Goal: Task Accomplishment & Management: Manage account settings

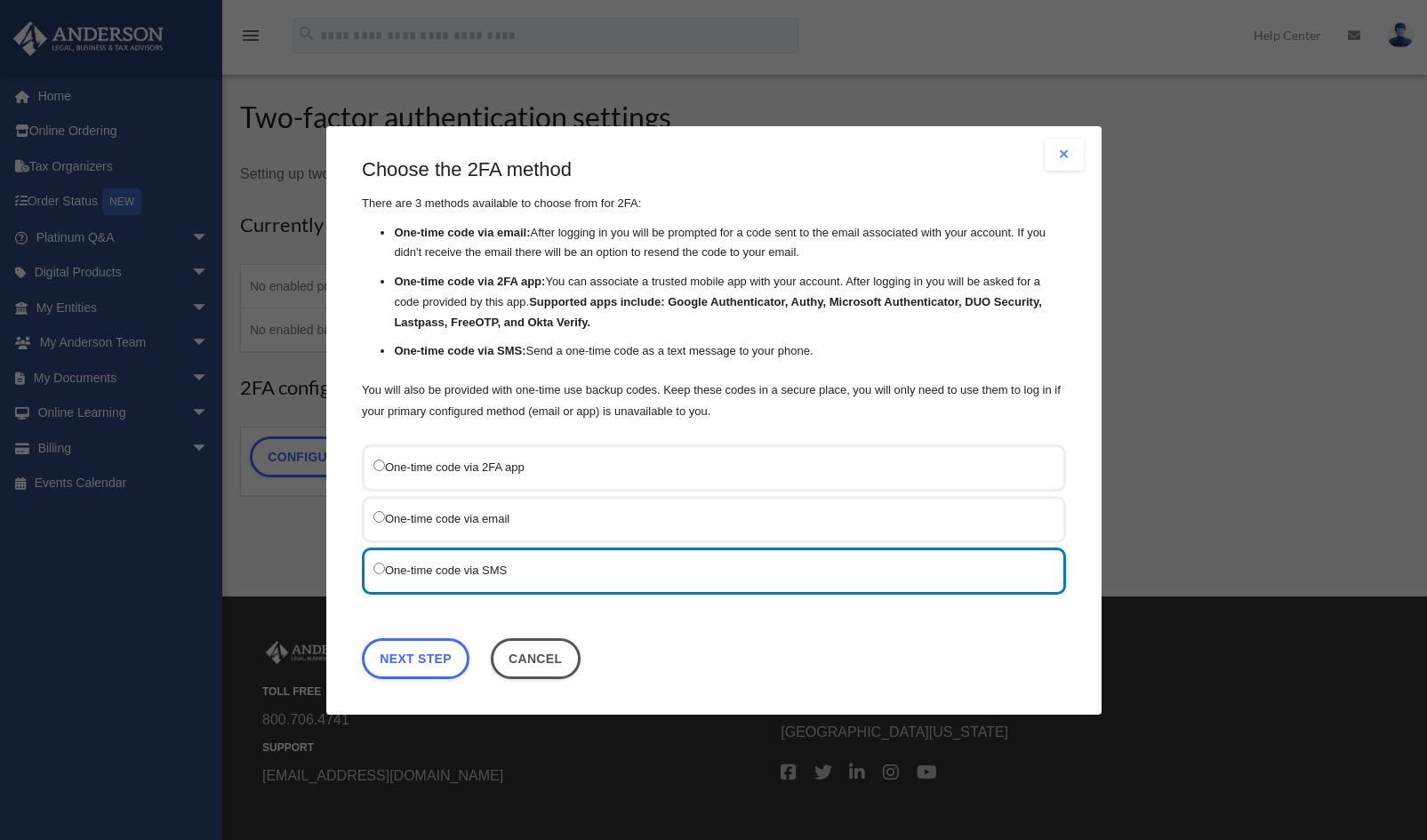
scroll to position [132, 0]
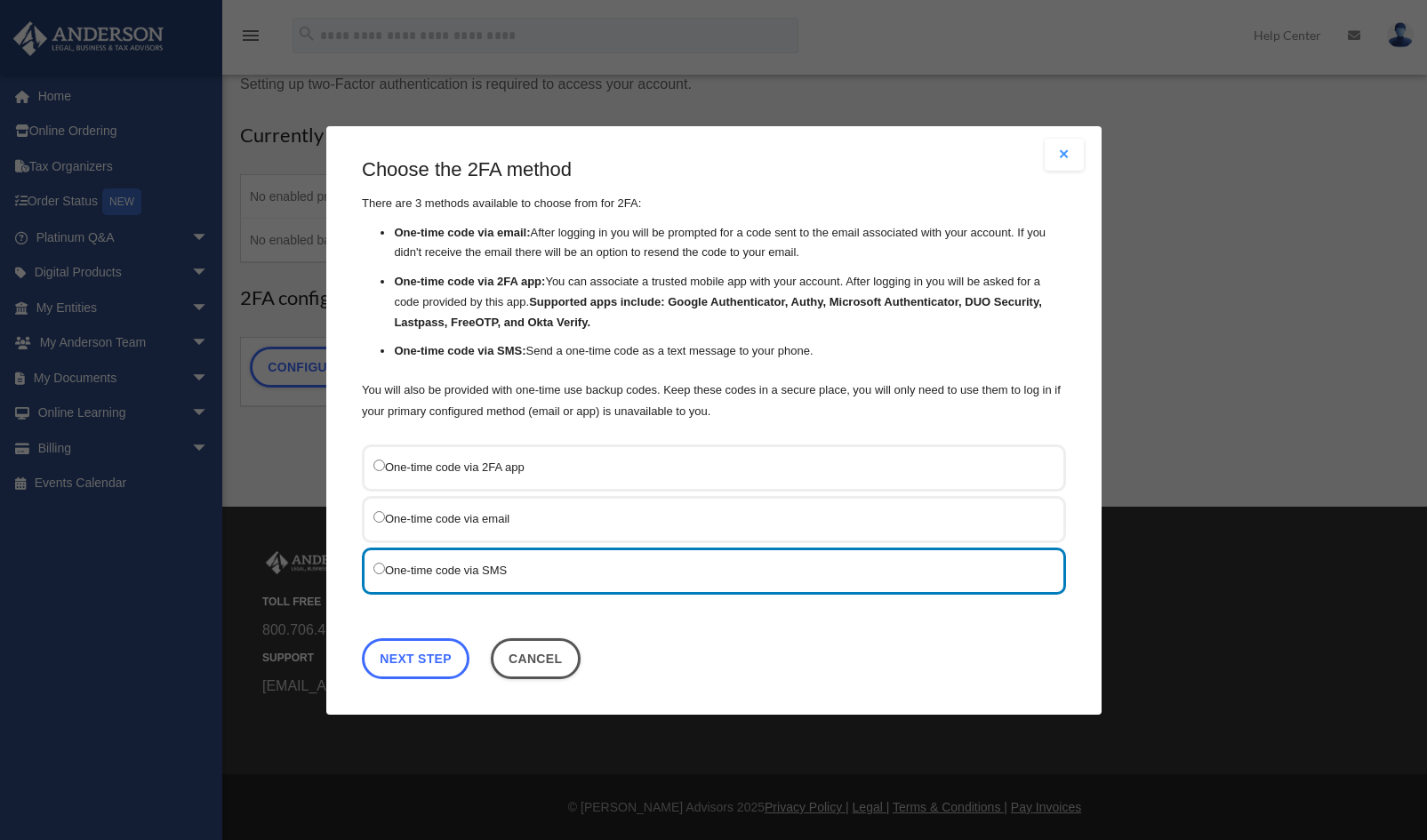
click at [424, 649] on link "Next Step" at bounding box center [416, 658] width 108 height 41
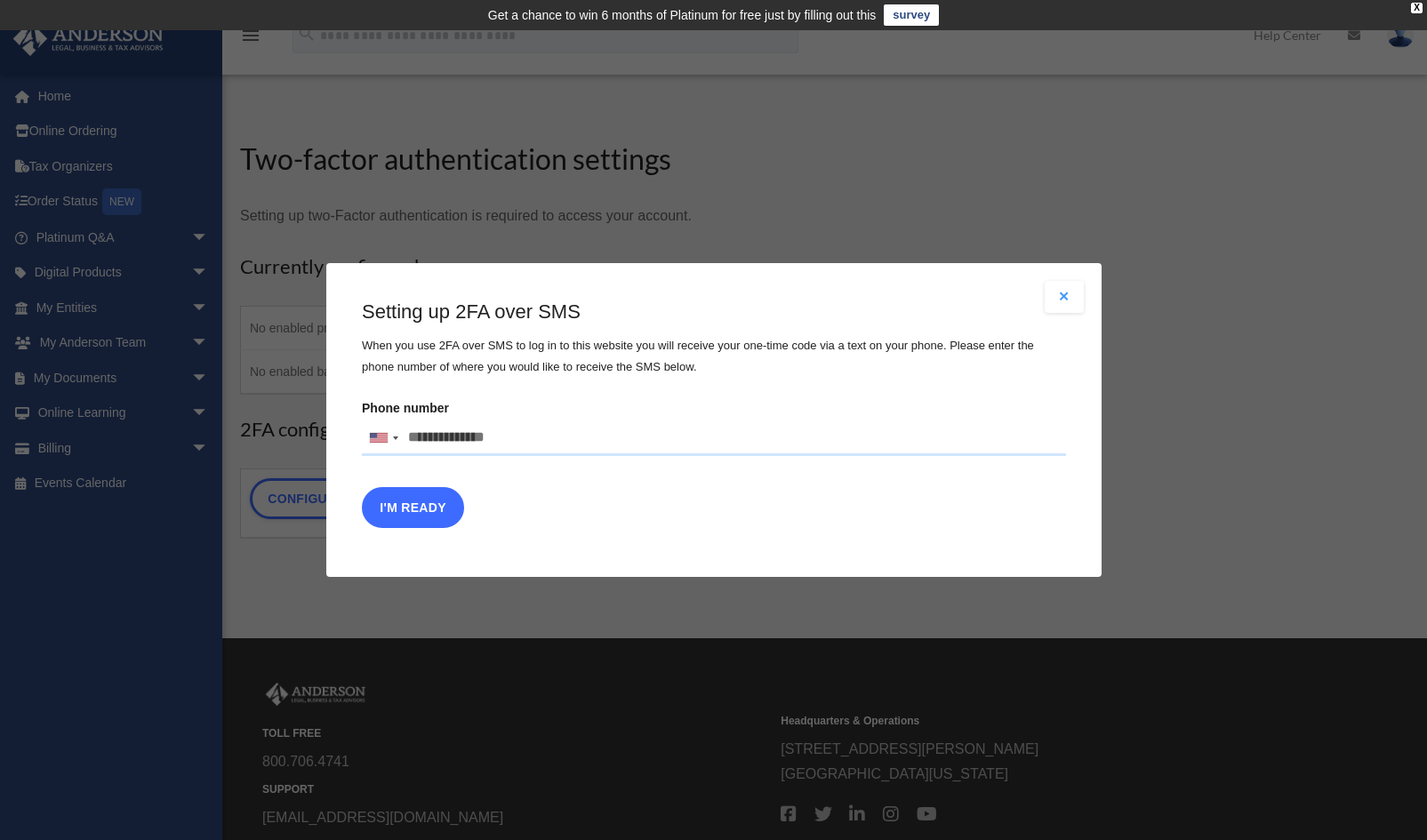
click at [408, 494] on button "I'm Ready" at bounding box center [413, 507] width 102 height 41
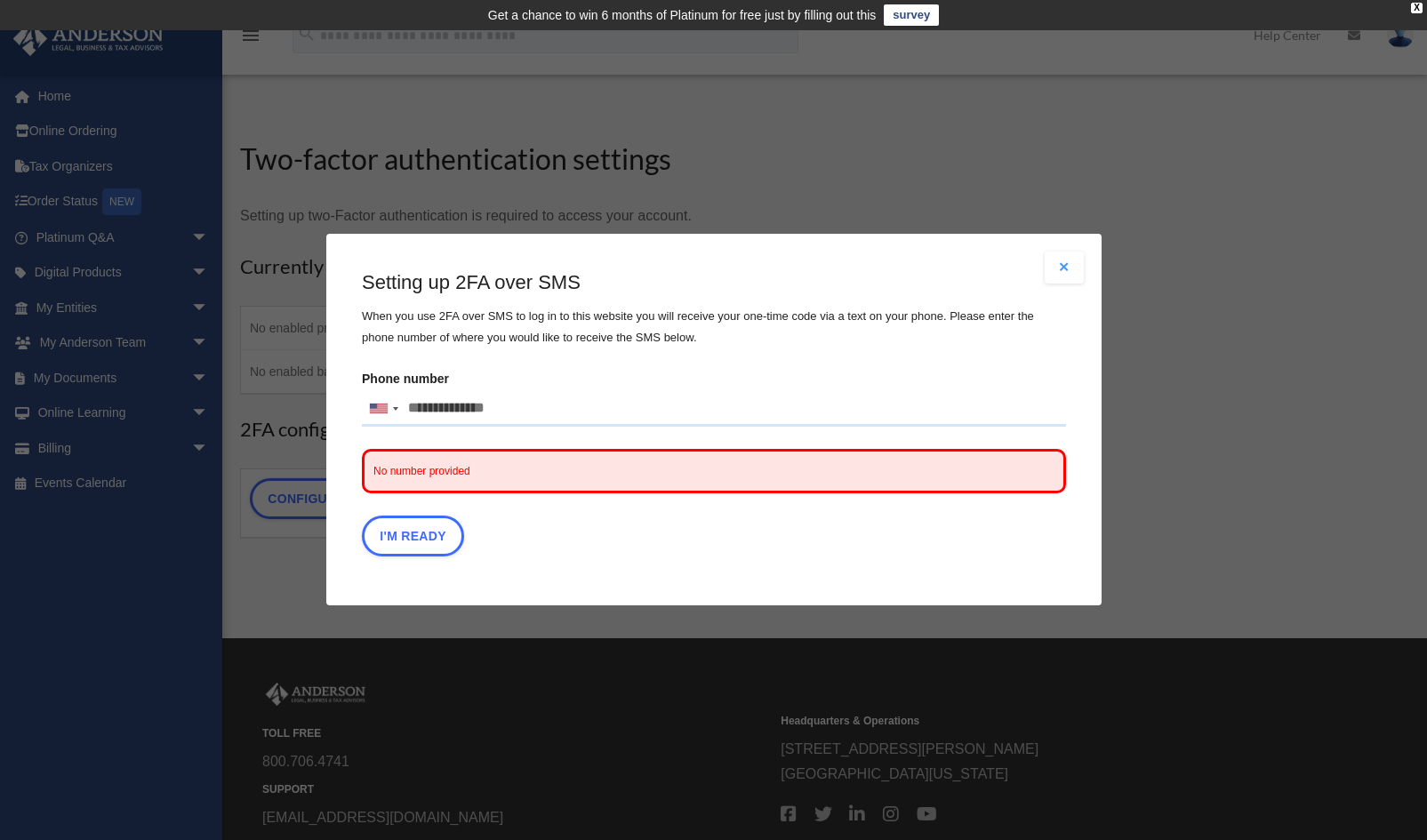
click at [687, 471] on span "No number provided" at bounding box center [714, 472] width 704 height 44
click at [471, 408] on input "Phone number United States +1 United Kingdom +44 Afghanistan (‫افغانستان‬‎) +93…" at bounding box center [714, 409] width 704 height 36
type input "**********"
drag, startPoint x: 433, startPoint y: 530, endPoint x: 550, endPoint y: 543, distance: 117.7
click at [433, 529] on button "I'm Ready" at bounding box center [413, 537] width 102 height 41
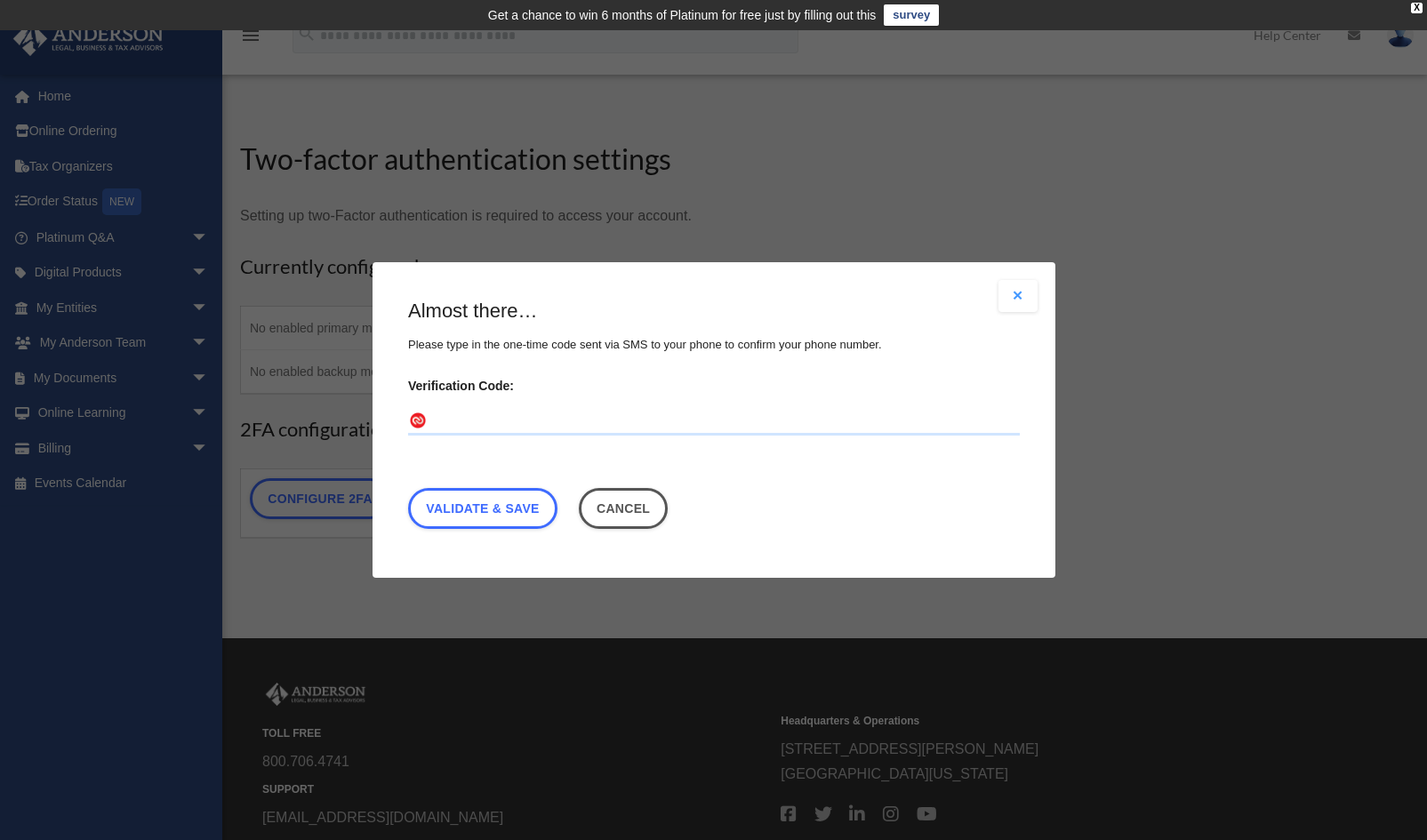
click at [548, 414] on input "Verification Code:" at bounding box center [714, 421] width 612 height 29
type input "******"
click at [511, 519] on link "Validate & Save" at bounding box center [482, 508] width 149 height 41
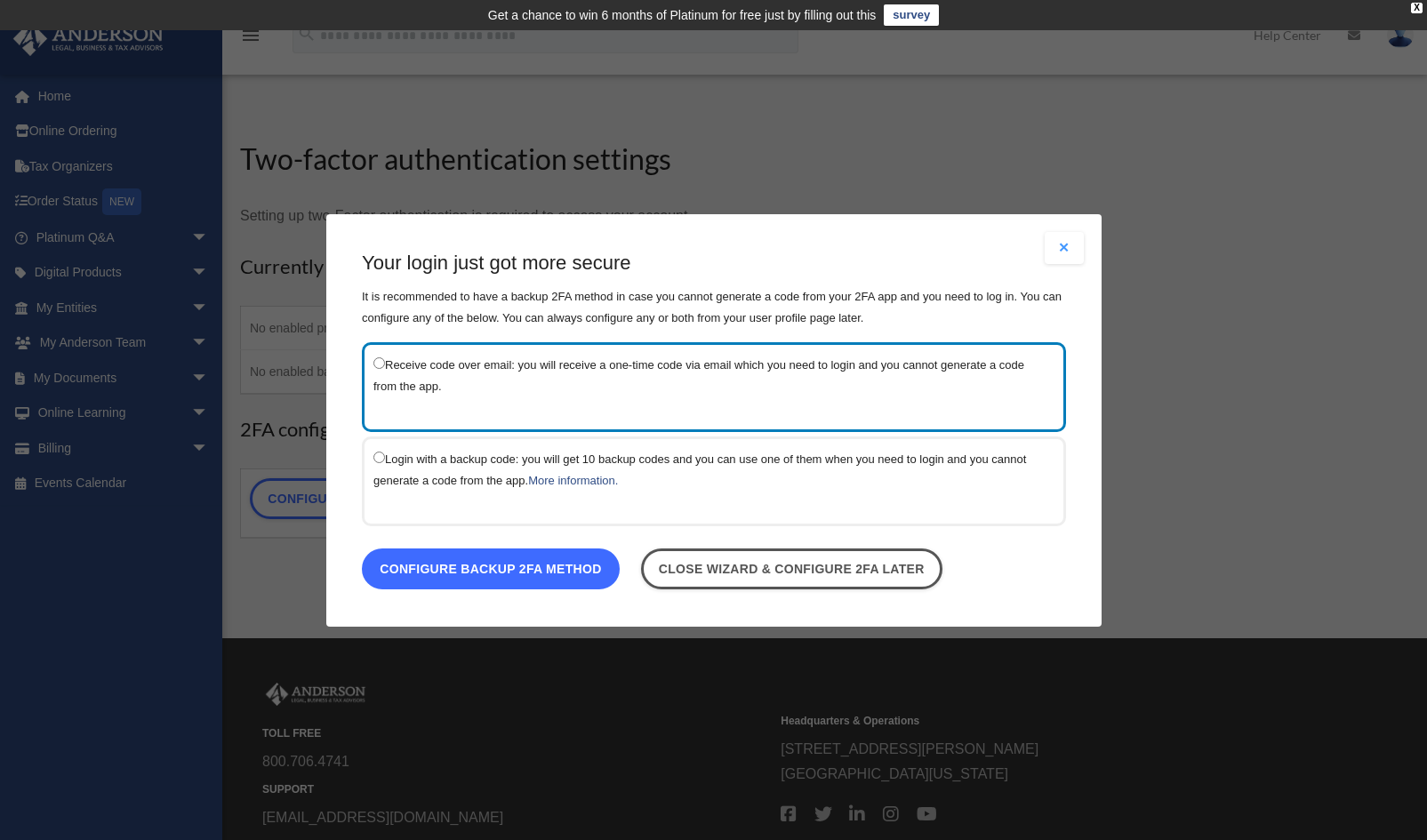
click at [536, 566] on link "Configure backup 2FA method" at bounding box center [491, 568] width 258 height 41
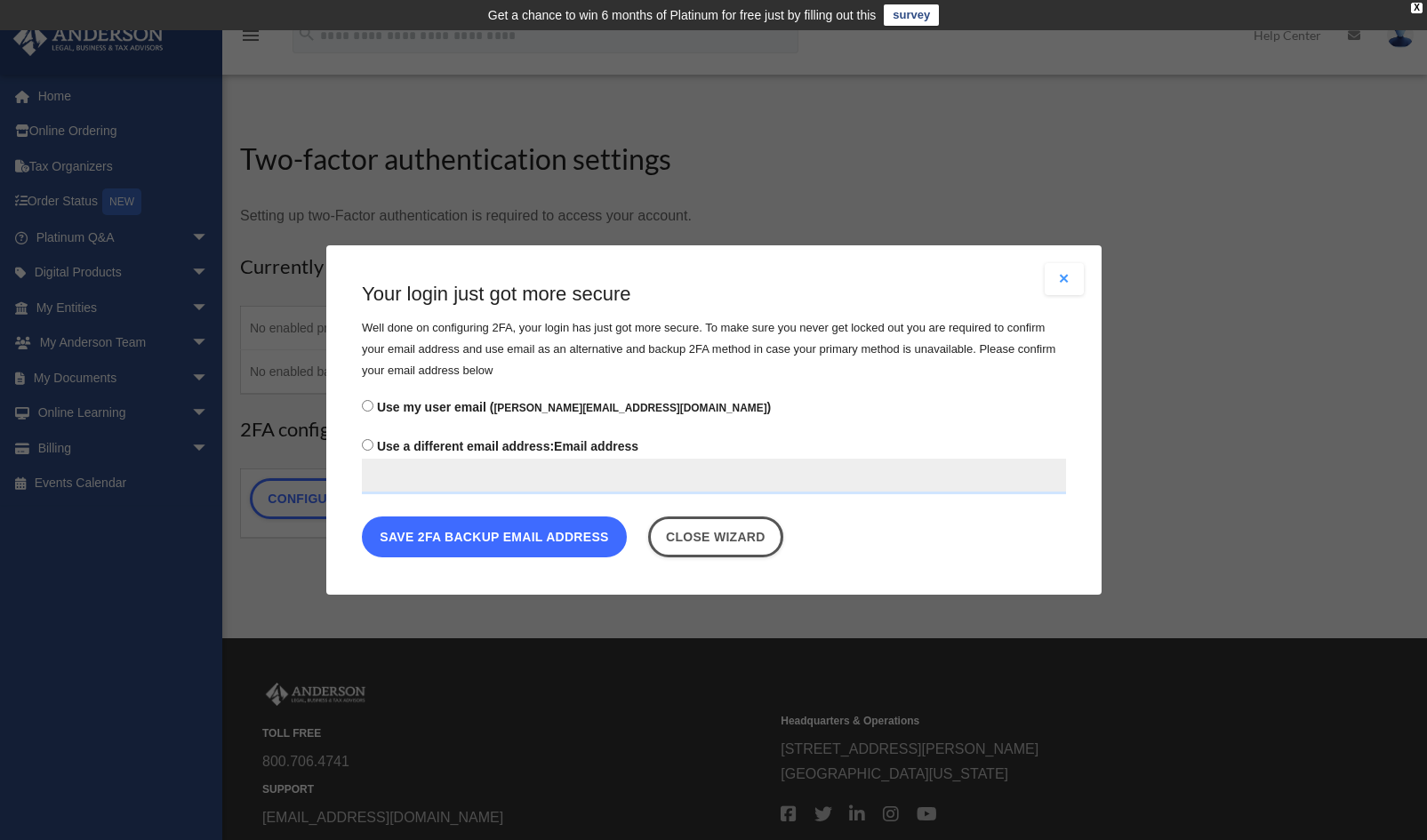
click at [491, 547] on button "Save 2FA backup email address" at bounding box center [494, 537] width 265 height 41
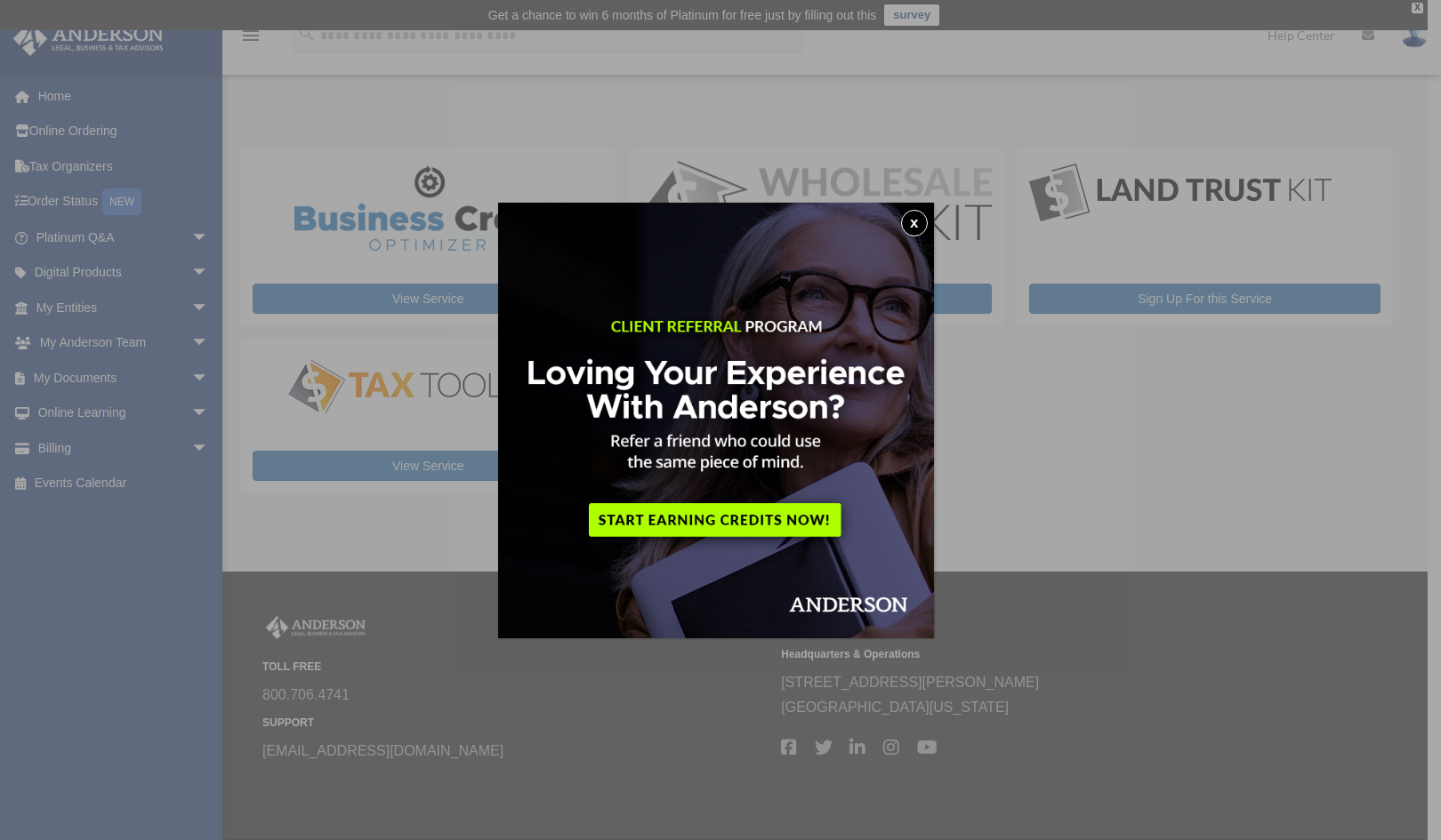
click at [921, 226] on button "x" at bounding box center [914, 223] width 27 height 27
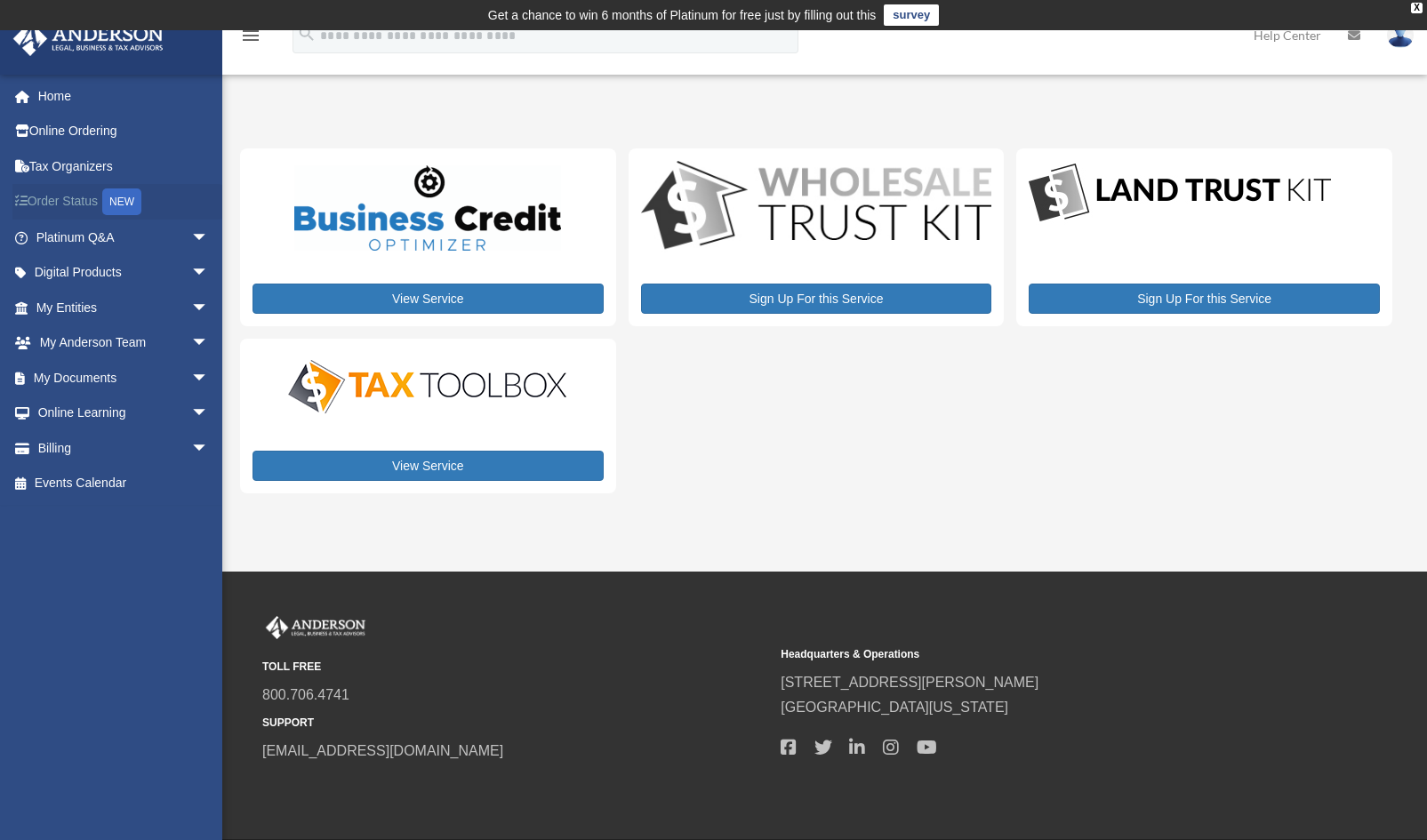
click at [76, 194] on link "Order Status NEW" at bounding box center [124, 202] width 223 height 37
click at [191, 344] on span "arrow_drop_down" at bounding box center [209, 344] width 36 height 37
click at [156, 370] on link "My Anderson Team" at bounding box center [130, 377] width 211 height 36
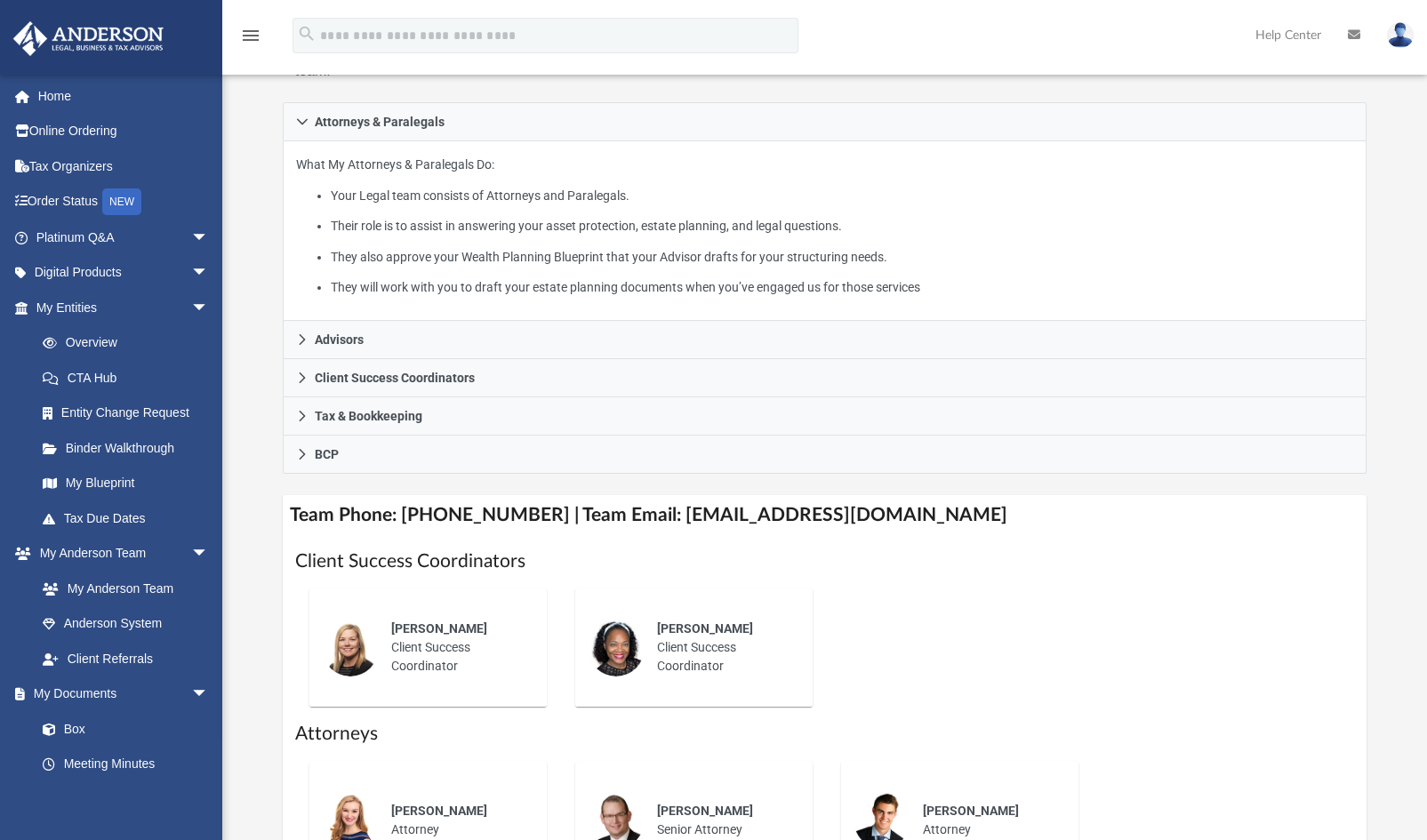
scroll to position [343, 0]
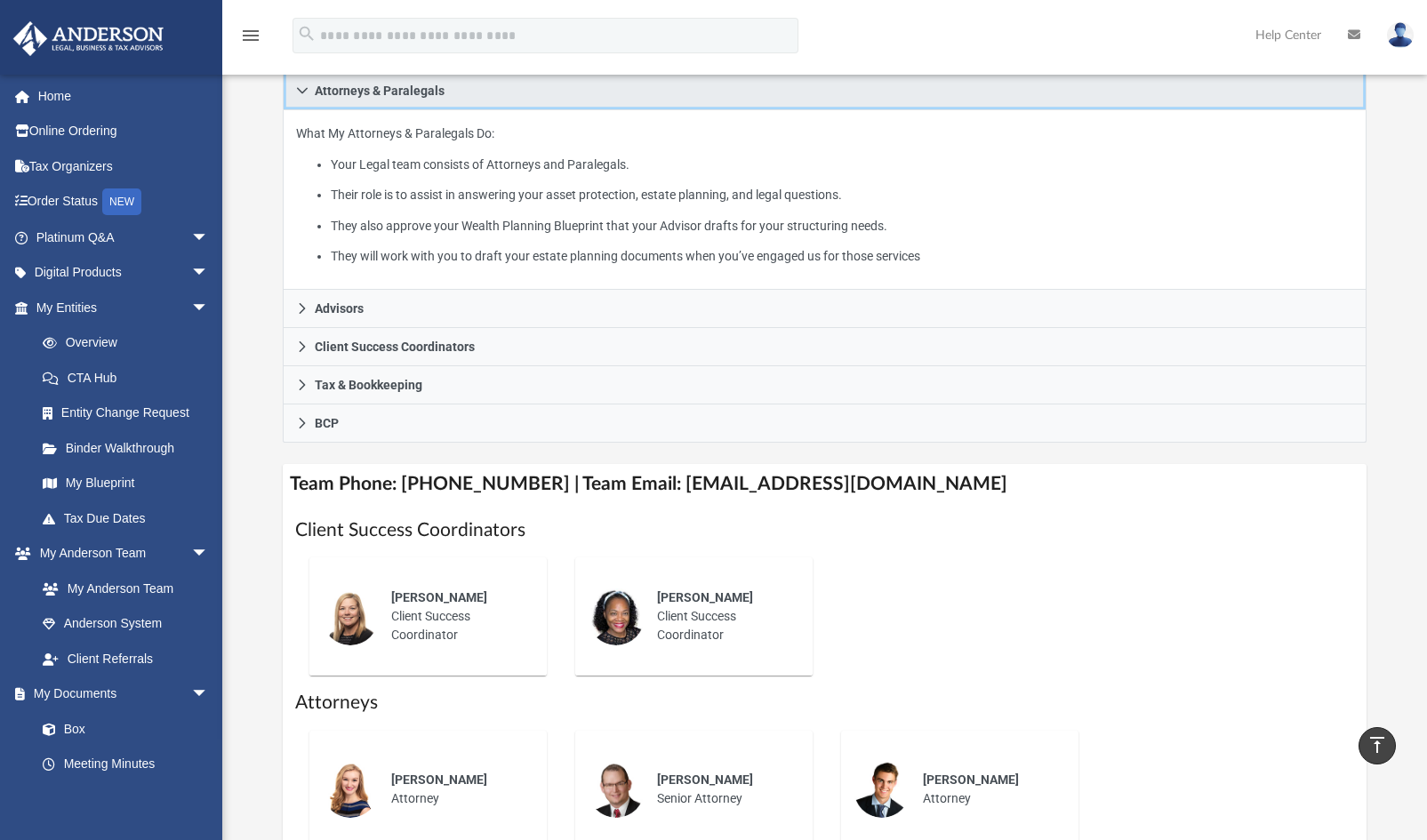
click at [306, 92] on icon at bounding box center [302, 90] width 13 height 13
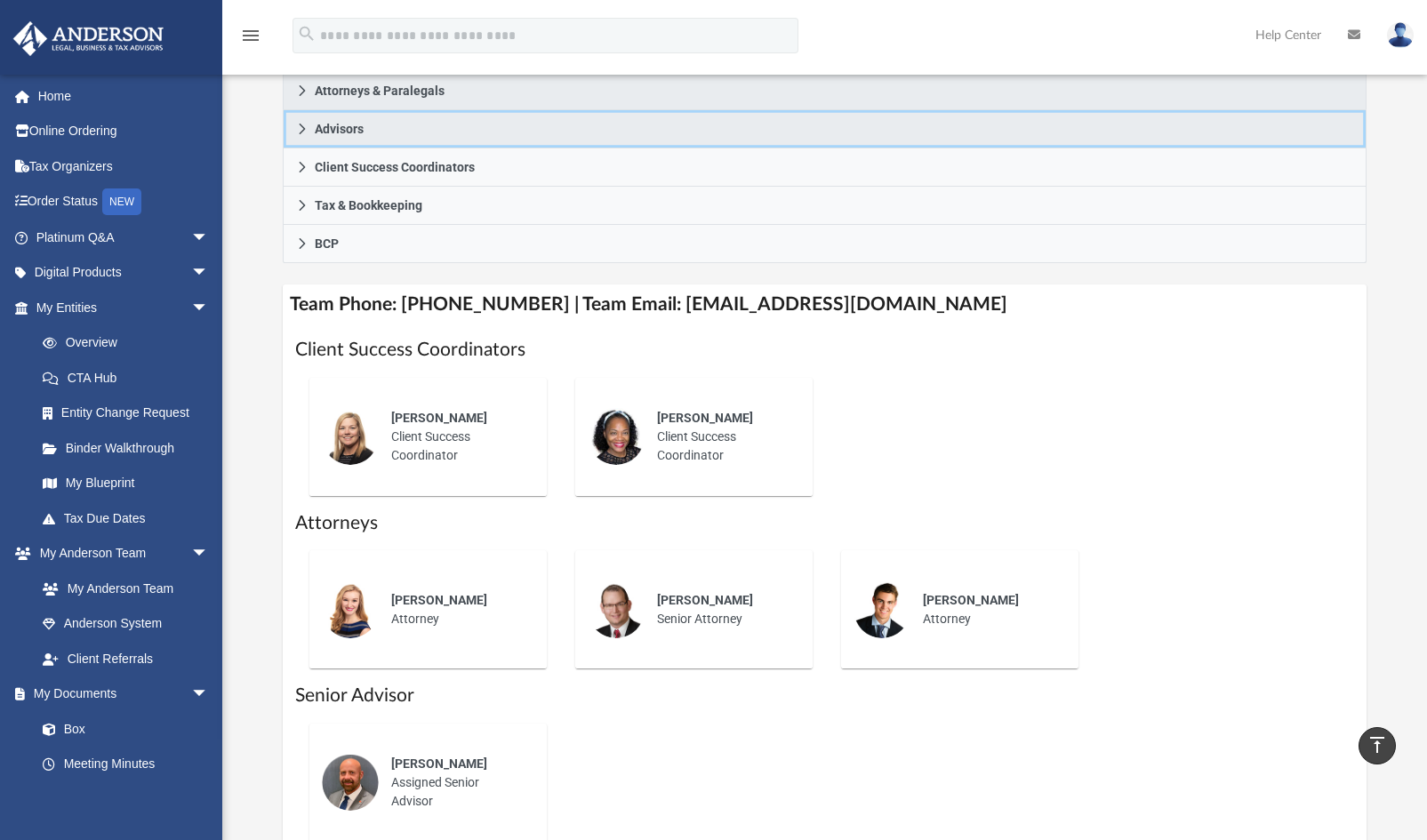
click at [353, 134] on span "Advisors" at bounding box center [339, 129] width 49 height 13
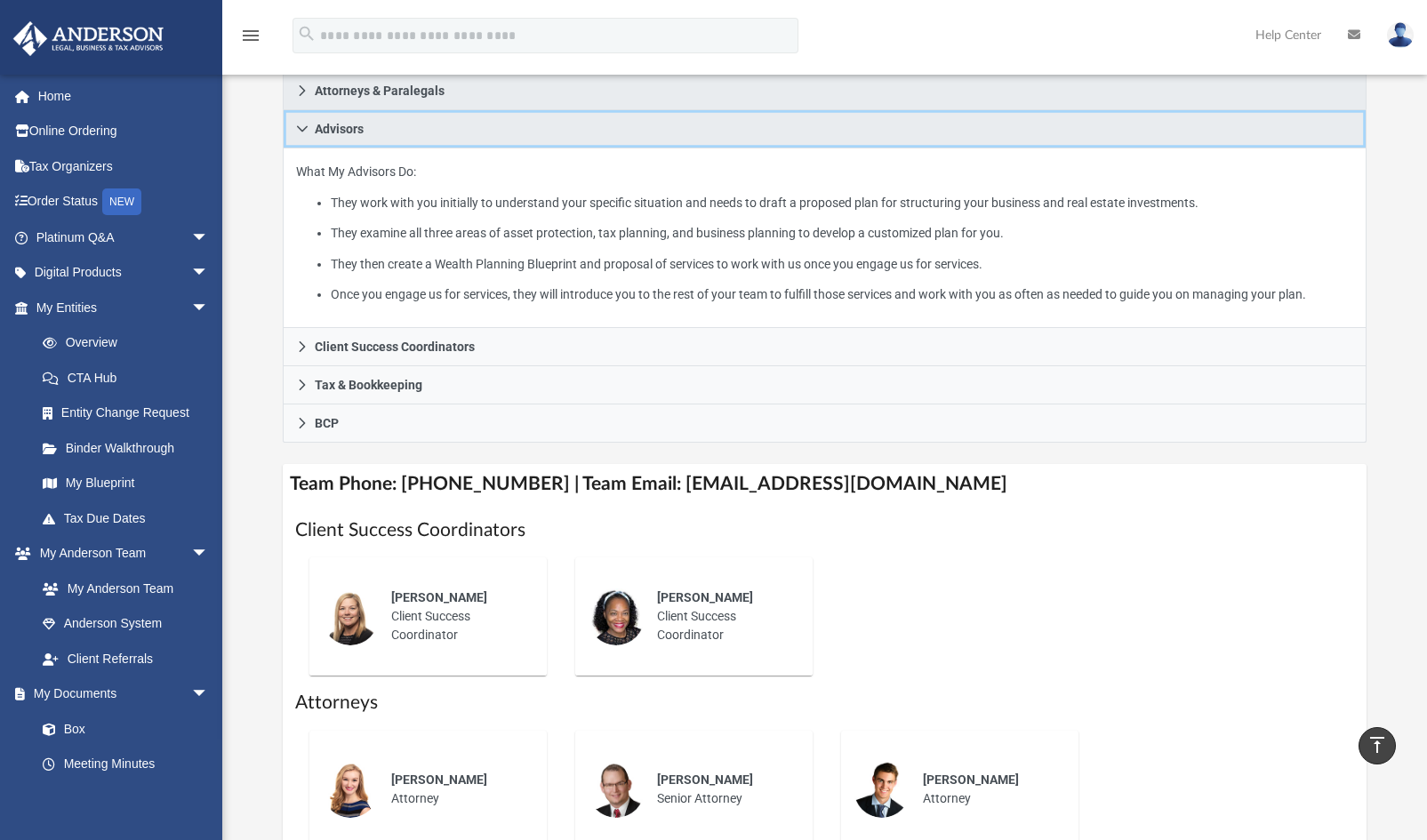
click at [306, 134] on icon at bounding box center [302, 129] width 13 height 13
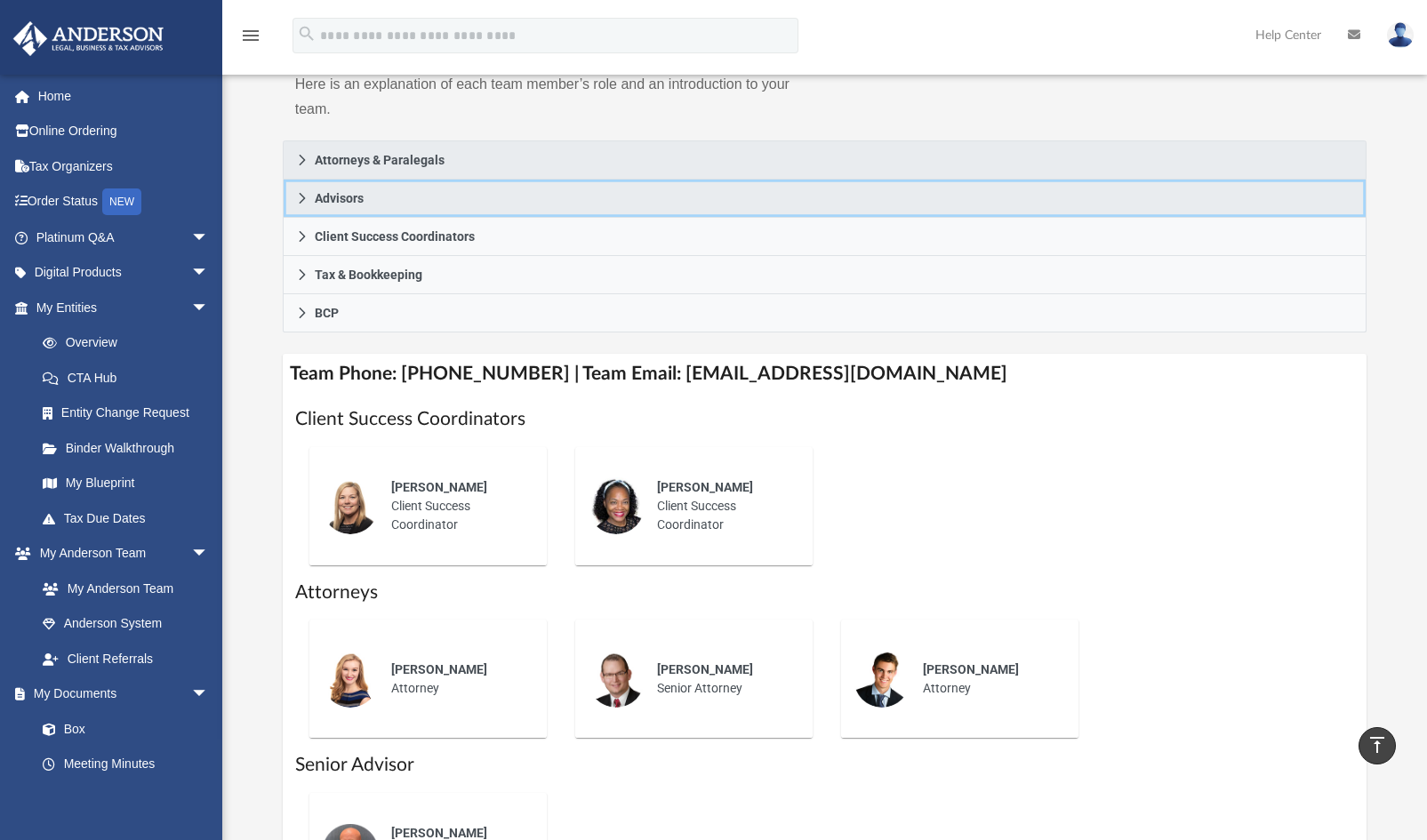
scroll to position [15, 0]
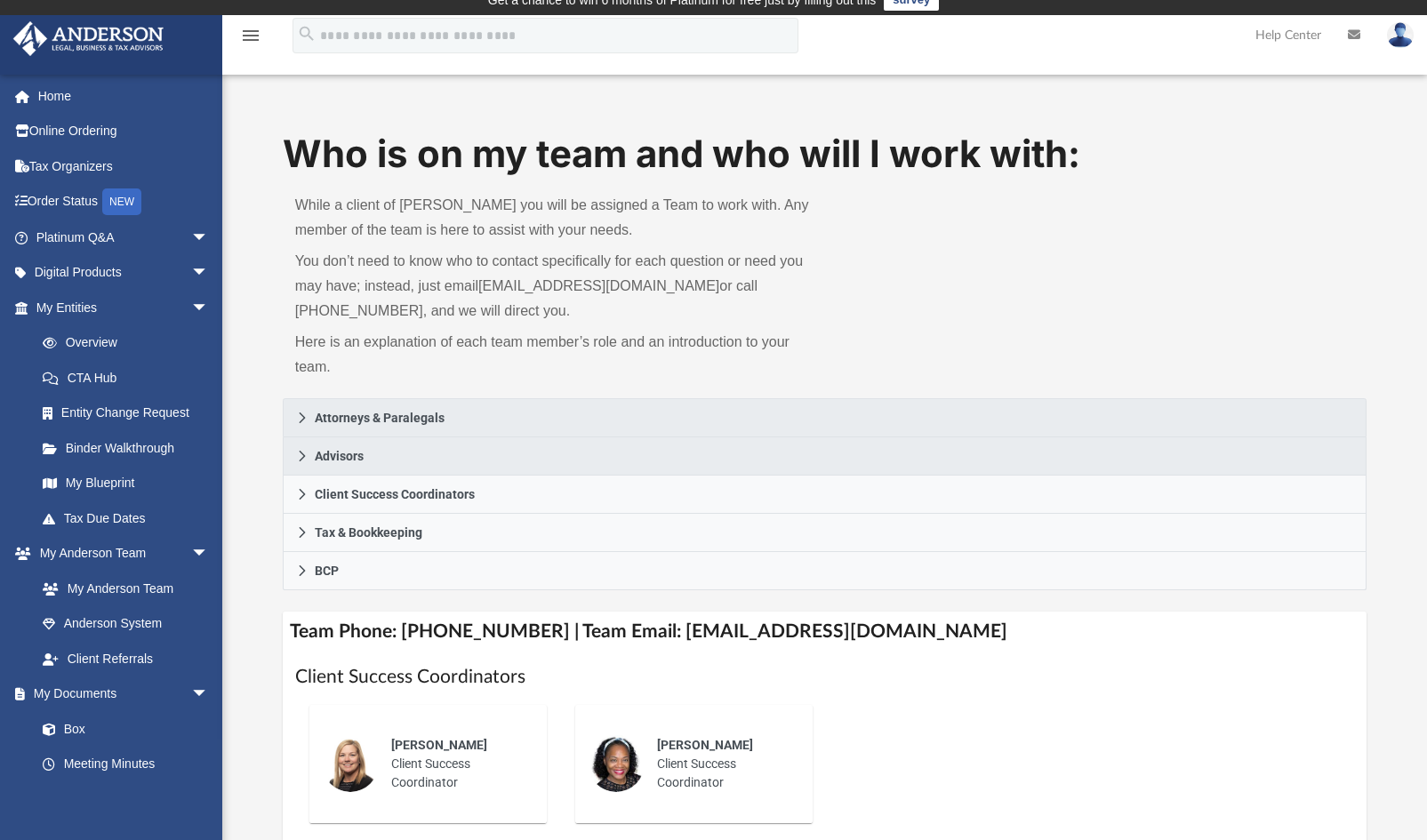
click at [1355, 33] on icon at bounding box center [1354, 35] width 13 height 13
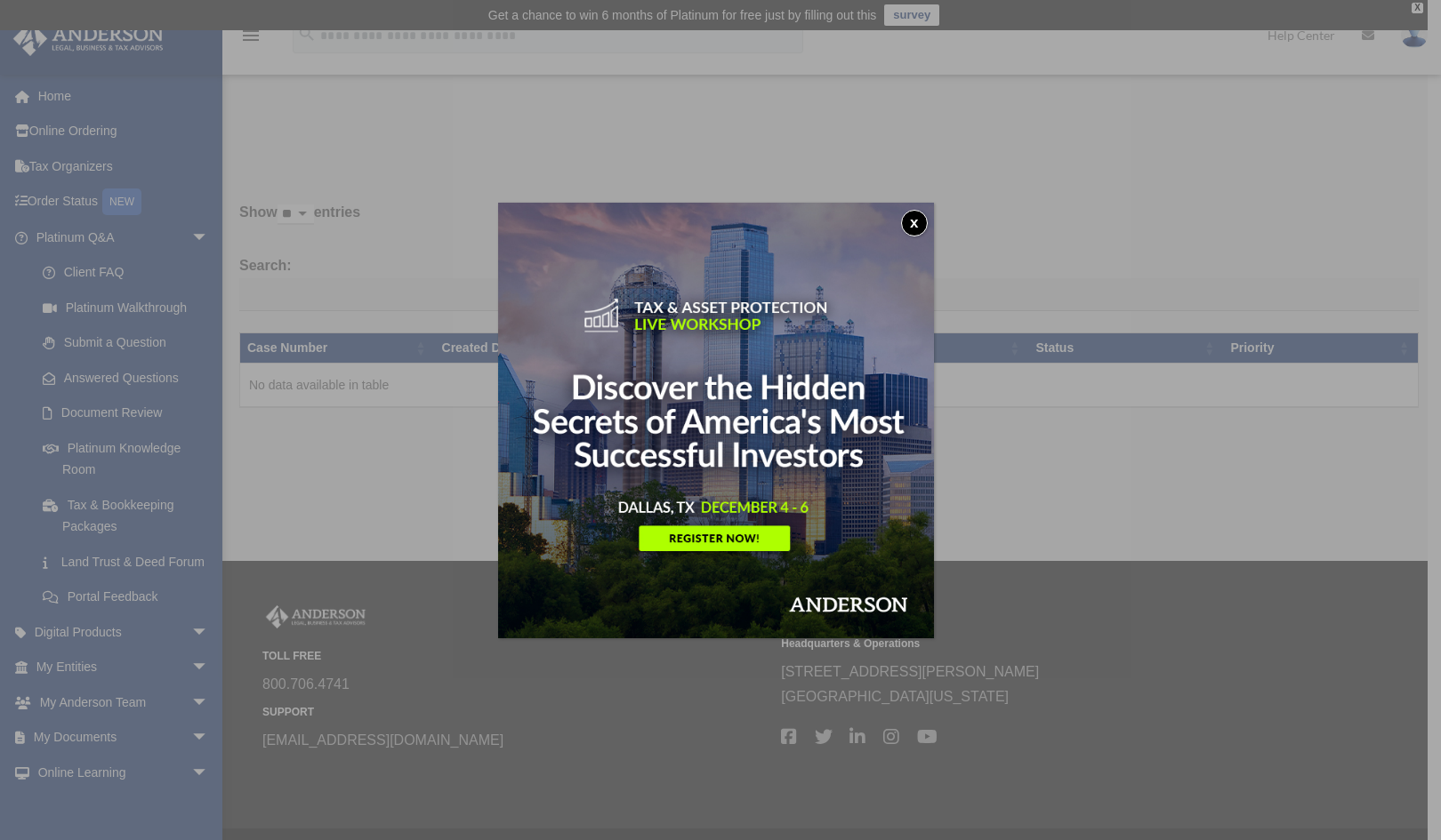
click at [927, 223] on button "x" at bounding box center [914, 223] width 27 height 27
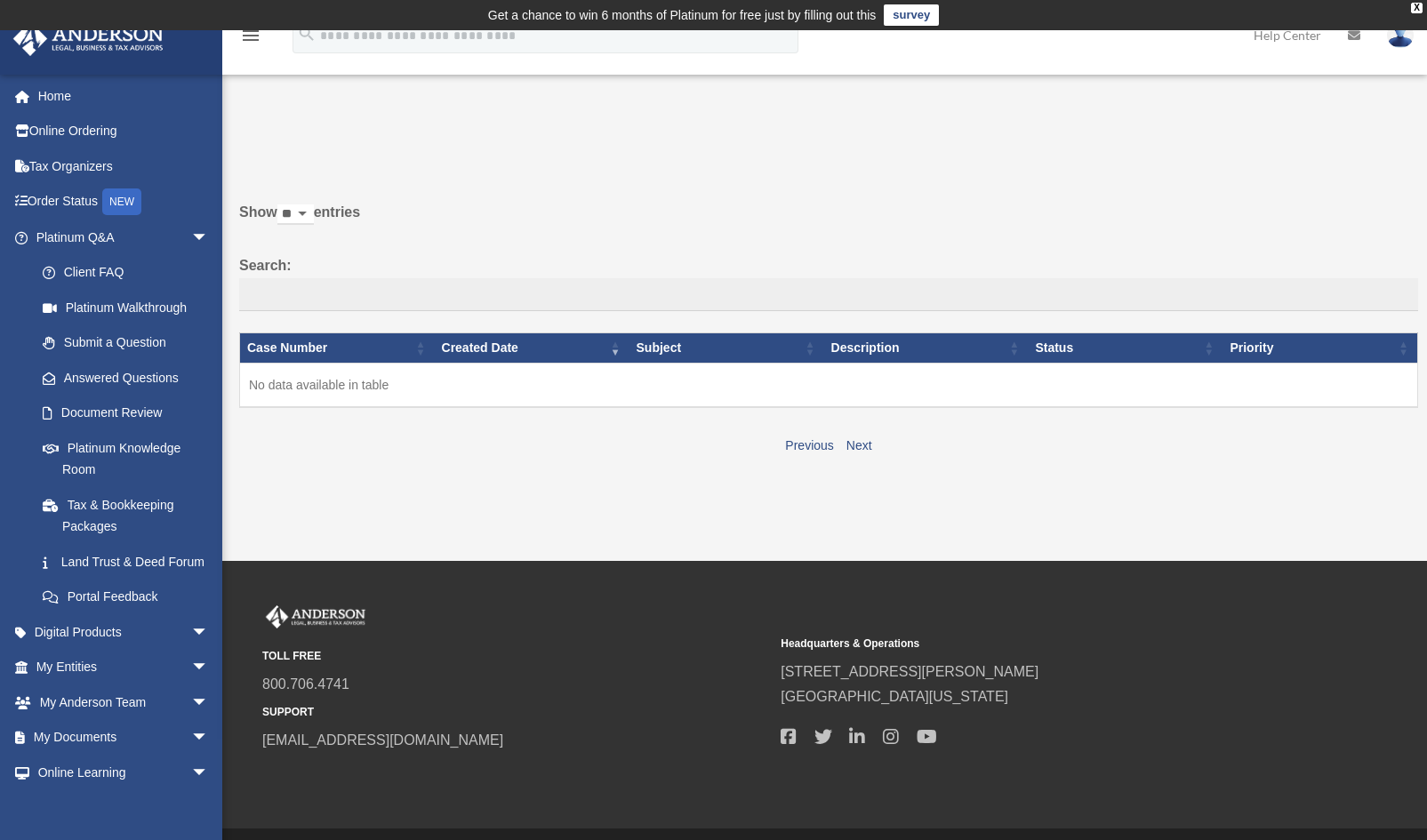
click at [1415, 2] on td "Get a chance to win 6 months of Platinum for free just by filling out this surv…" at bounding box center [713, 14] width 1427 height 30
click at [1414, 8] on div "X" at bounding box center [1417, 8] width 12 height 11
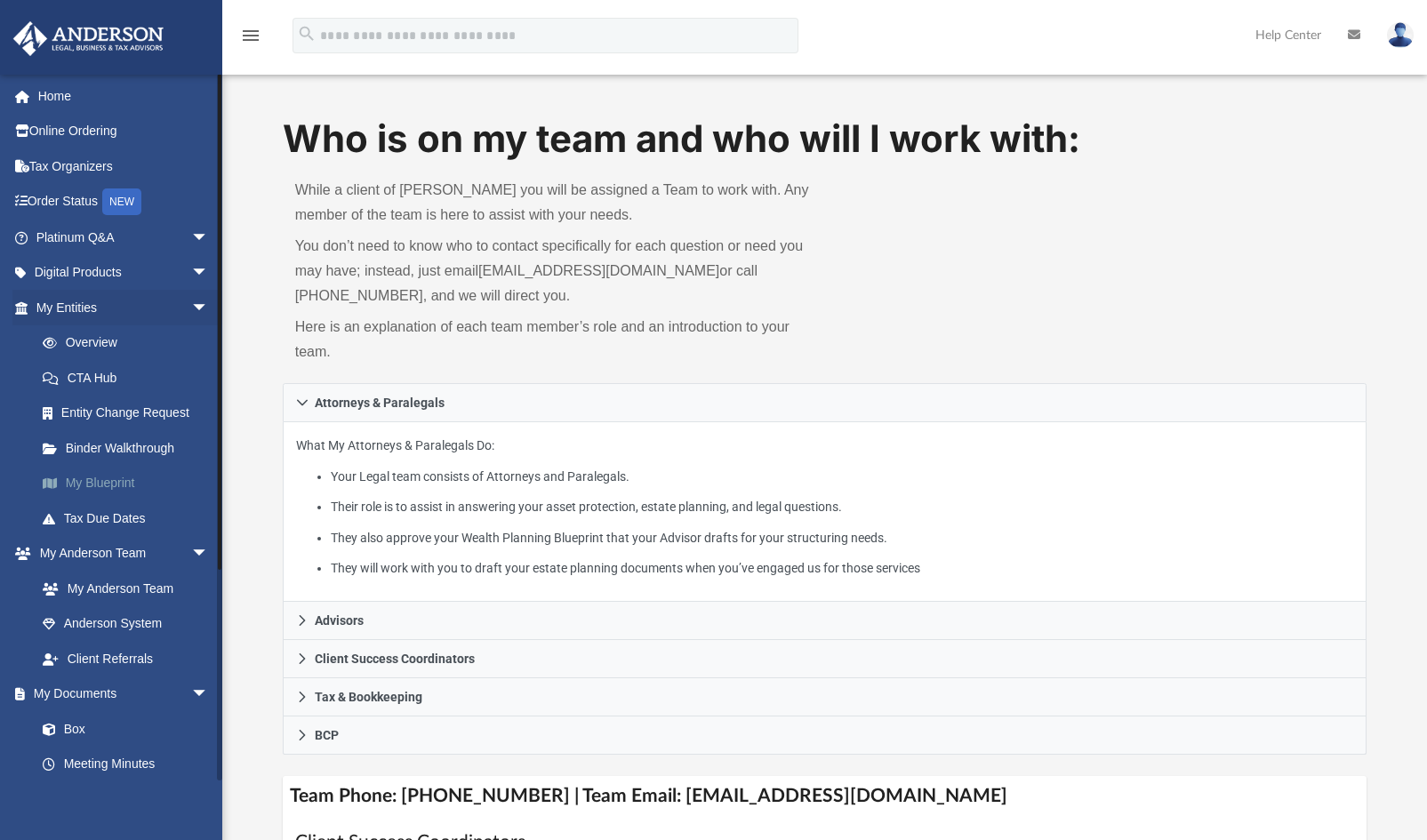
click at [147, 485] on link "My Blueprint" at bounding box center [130, 483] width 211 height 36
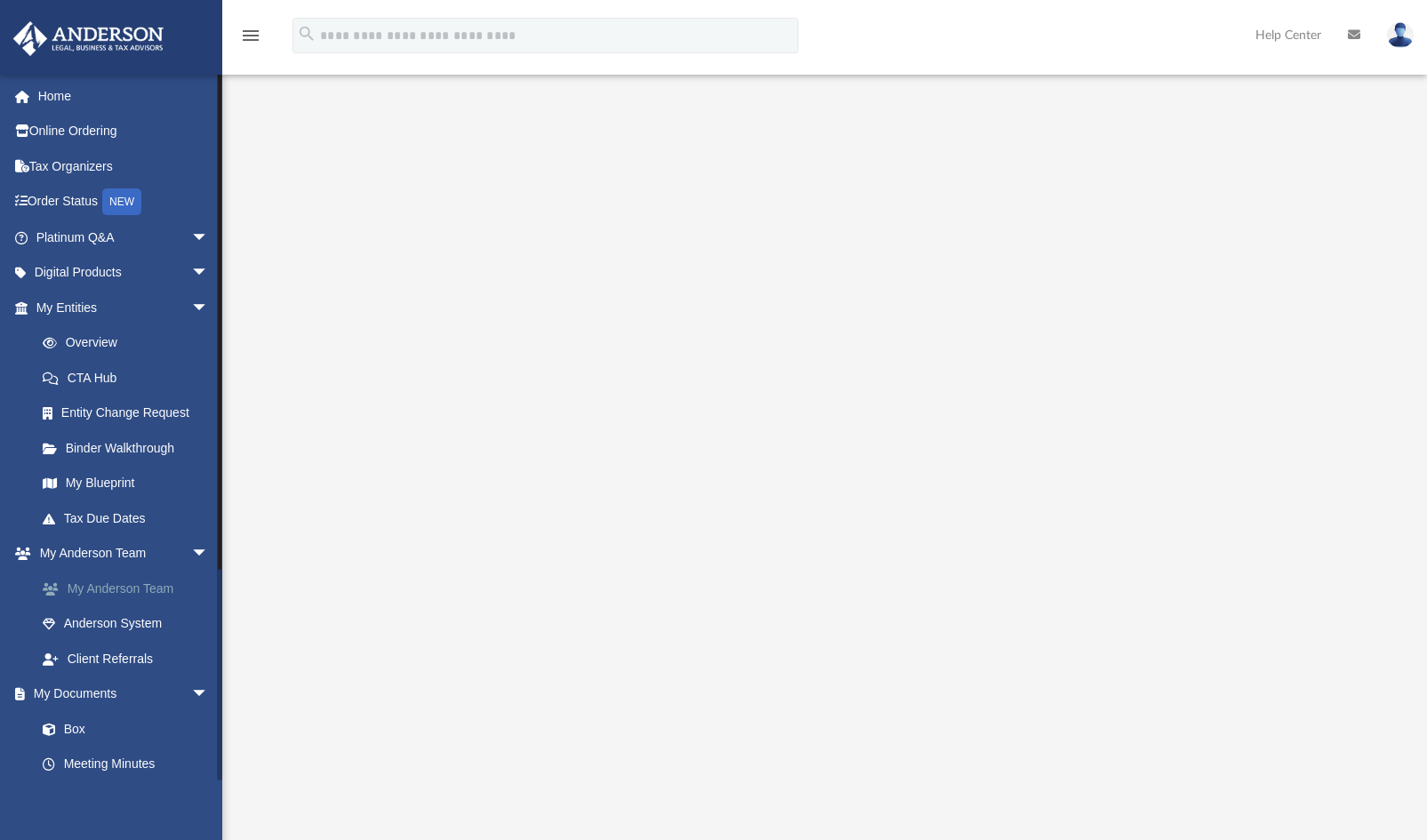
click at [159, 588] on link "My Anderson Team" at bounding box center [130, 588] width 211 height 36
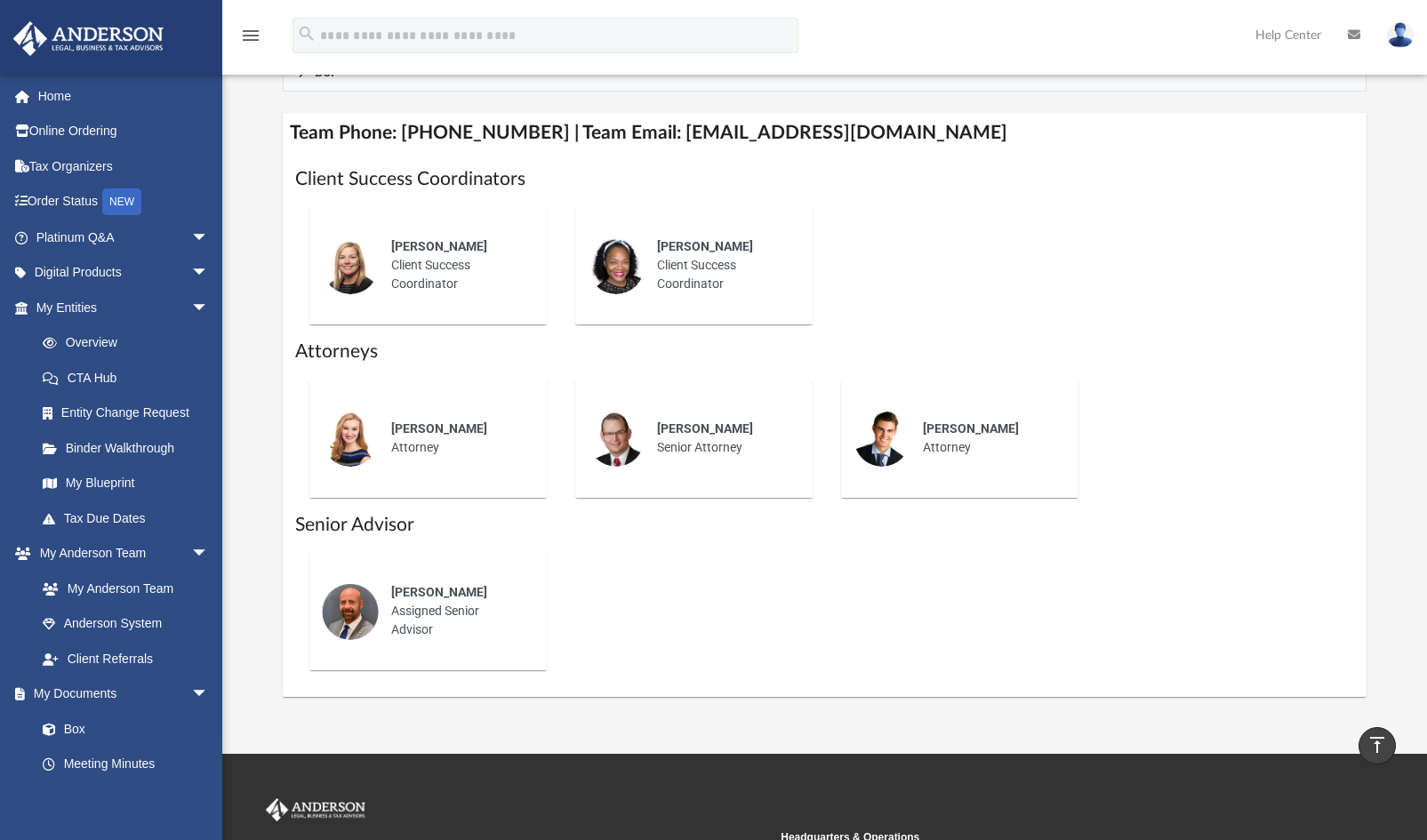
scroll to position [407, 0]
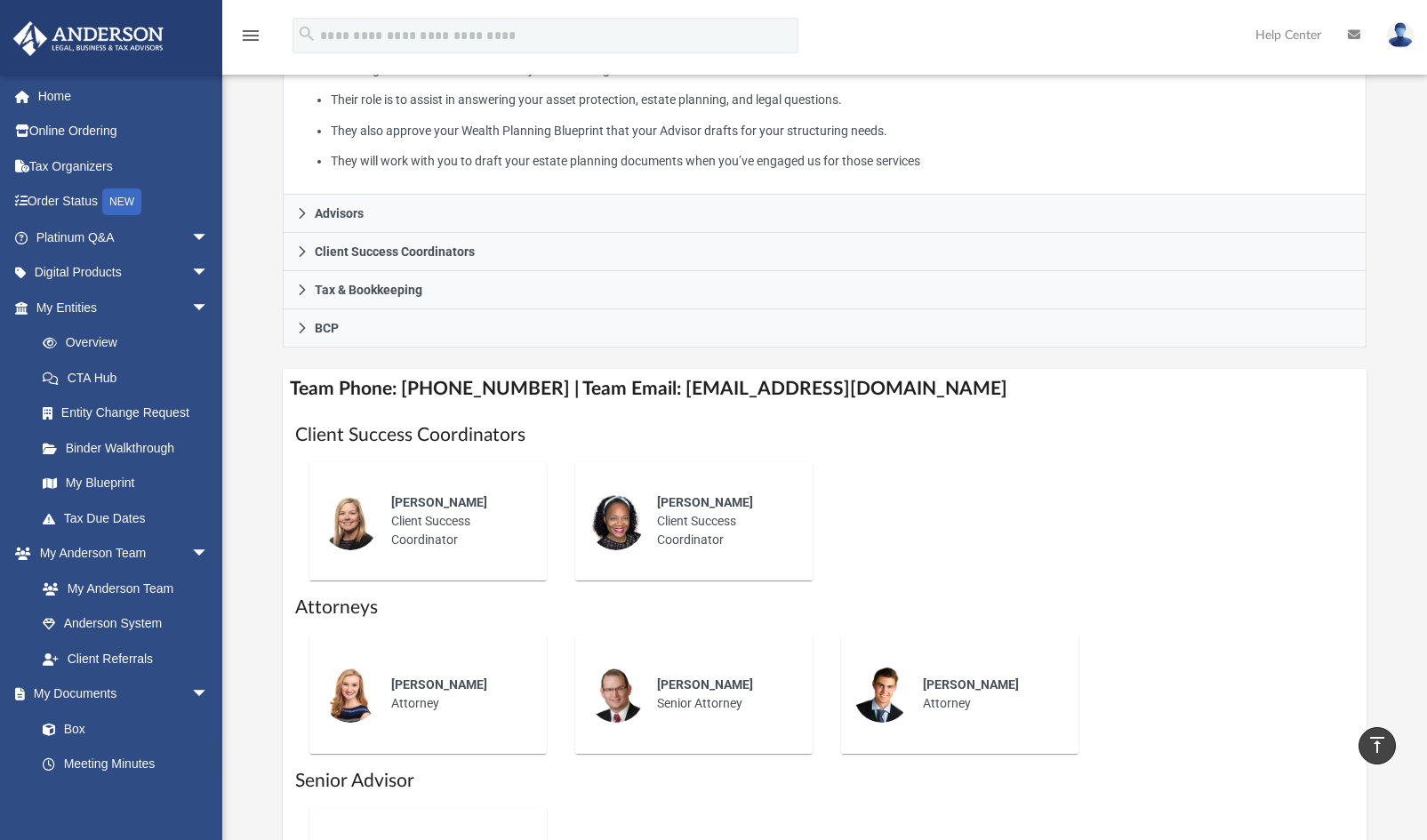
click at [483, 448] on div "Melissa Mcbride Client Success Coordinator" at bounding box center [428, 522] width 266 height 146
click at [677, 417] on div "Client Success Coordinators Melissa Mcbride Client Success Coordinator Rose Goo…" at bounding box center [826, 681] width 1085 height 544
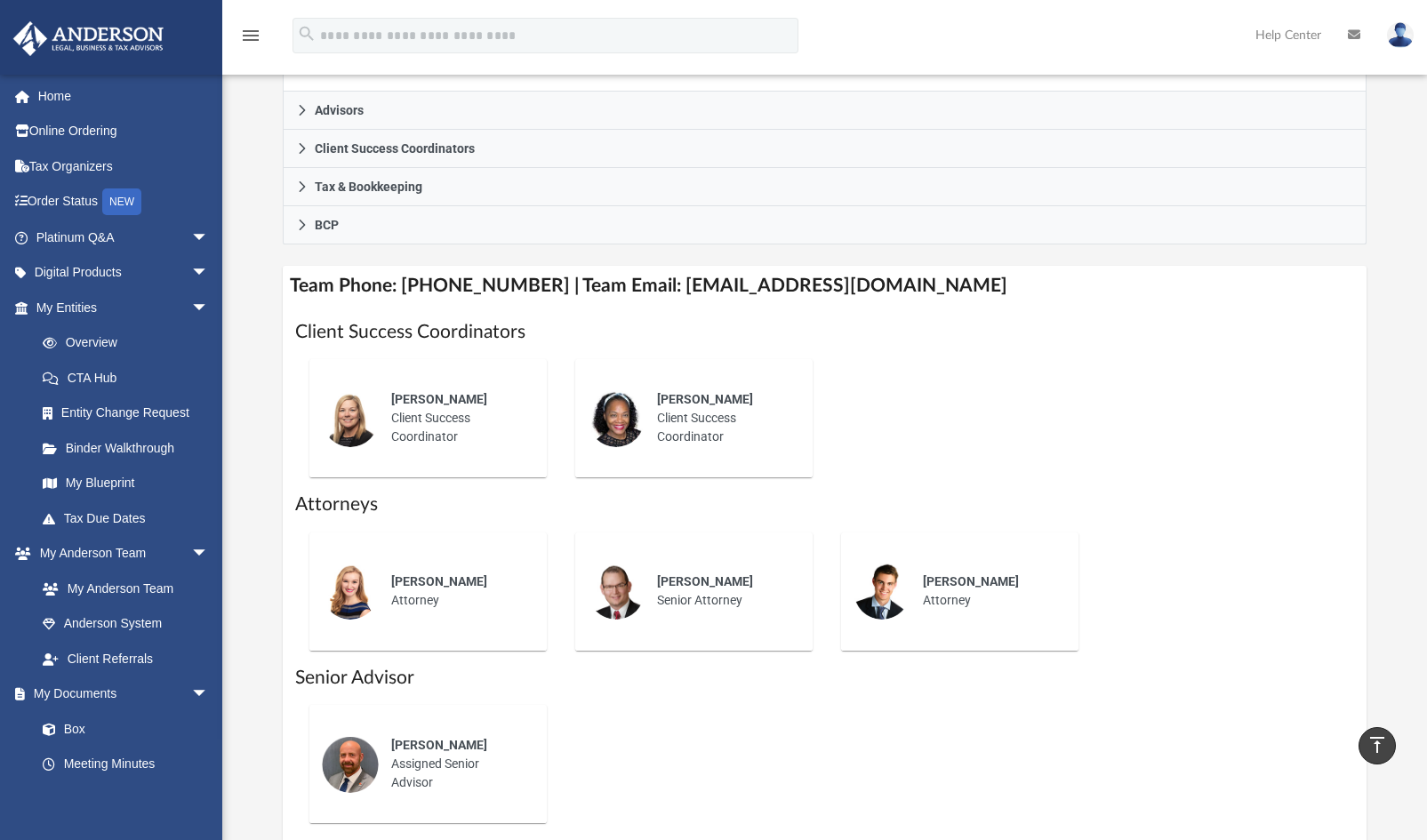
scroll to position [510, 0]
